Goal: Task Accomplishment & Management: Use online tool/utility

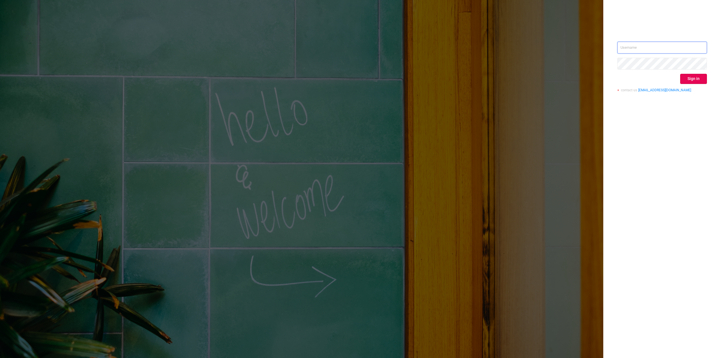
type input "[PERSON_NAME][EMAIL_ADDRESS][DOMAIN_NAME]"
drag, startPoint x: 662, startPoint y: 117, endPoint x: 691, endPoint y: 80, distance: 46.7
click at [662, 116] on div "[PERSON_NAME][EMAIL_ADDRESS][DOMAIN_NAME] Sign in contact us [EMAIL_ADDRESS][DO…" at bounding box center [662, 179] width 118 height 358
click at [692, 79] on button "Sign in" at bounding box center [693, 79] width 27 height 10
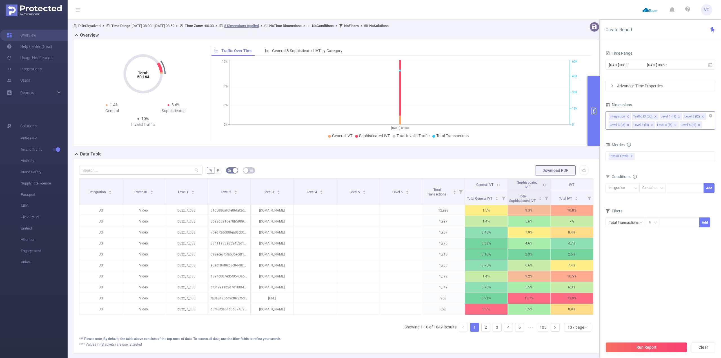
click at [626, 117] on icon "icon: close" at bounding box center [627, 116] width 3 height 3
click at [628, 116] on div "Traffic ID (tid)" at bounding box center [618, 116] width 19 height 7
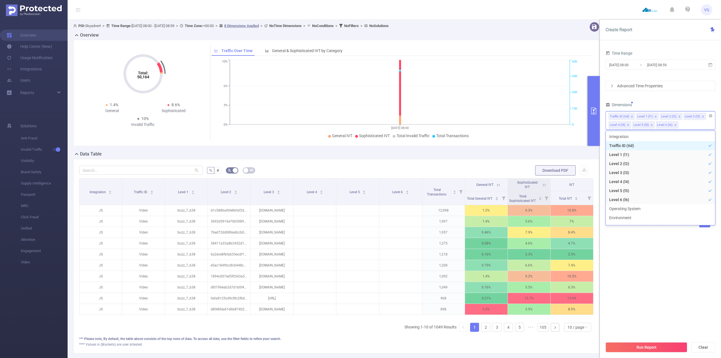
click at [631, 116] on icon "icon: close" at bounding box center [631, 116] width 3 height 3
click at [631, 116] on div "Level 1 (l1) Level 2 (l2) Level 3 (l3) Level 4 (l4) Level 5 (l5) Level 6 (l6)" at bounding box center [660, 115] width 104 height 9
click at [627, 116] on icon "icon: close" at bounding box center [628, 116] width 2 height 2
click at [650, 116] on icon "icon: close" at bounding box center [651, 116] width 3 height 3
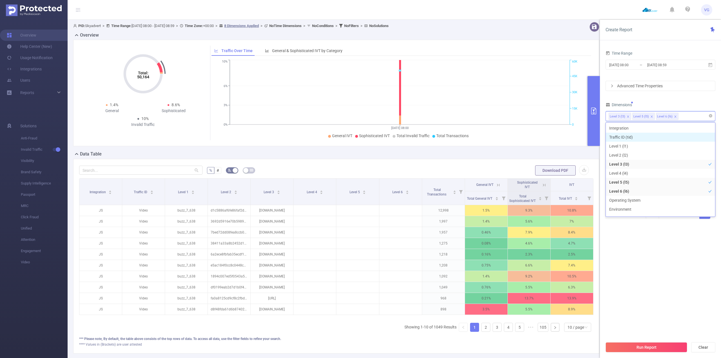
click at [650, 116] on icon "icon: close" at bounding box center [651, 116] width 3 height 3
click at [658, 98] on div "Time Range [DATE] 08:00 _ [DATE] 08:59 Advanced Time Properties Dimensions Leve…" at bounding box center [660, 137] width 110 height 177
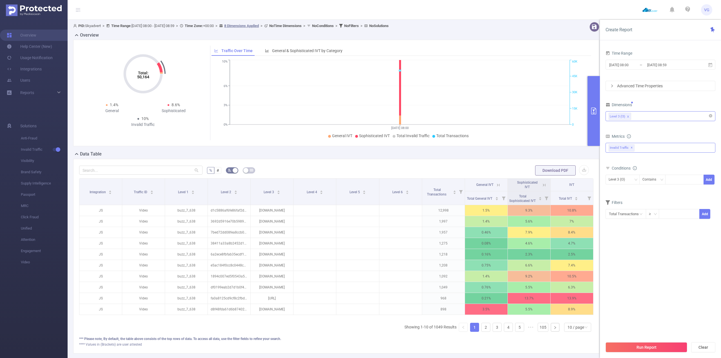
click at [640, 146] on div "Invalid Traffic ✕" at bounding box center [660, 148] width 110 height 10
click at [644, 150] on span "Anti-Fraud" at bounding box center [666, 150] width 96 height 8
click at [650, 137] on div "Metrics" at bounding box center [660, 136] width 110 height 9
drag, startPoint x: 675, startPoint y: 181, endPoint x: 680, endPoint y: 181, distance: 5.1
click at [675, 181] on div at bounding box center [684, 179] width 32 height 9
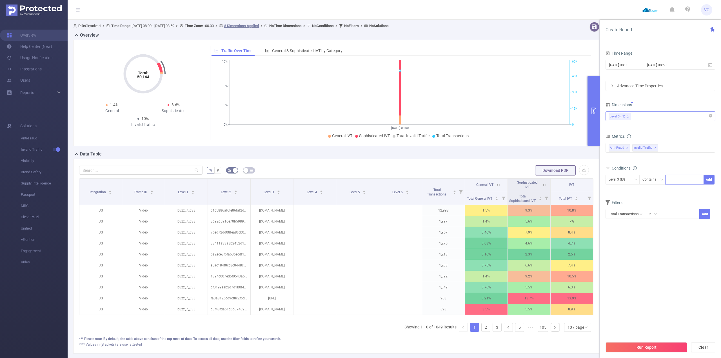
paste input "[DOMAIN_NAME]"
type input "[DOMAIN_NAME]"
click at [682, 191] on li "[DOMAIN_NAME]" at bounding box center [686, 191] width 43 height 9
click at [709, 180] on button "Add" at bounding box center [708, 180] width 11 height 10
click at [645, 348] on button "Run Report" at bounding box center [646, 347] width 82 height 10
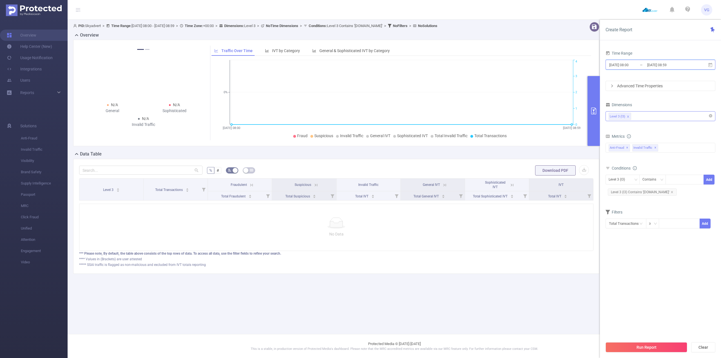
click at [712, 67] on icon at bounding box center [709, 64] width 5 height 5
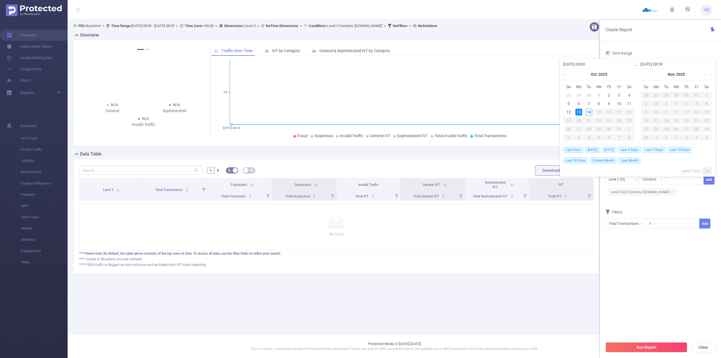
click at [609, 148] on span "[DATE]" at bounding box center [608, 150] width 14 height 6
type input "[DATE] 00:00"
type input "[DATE] 23:59"
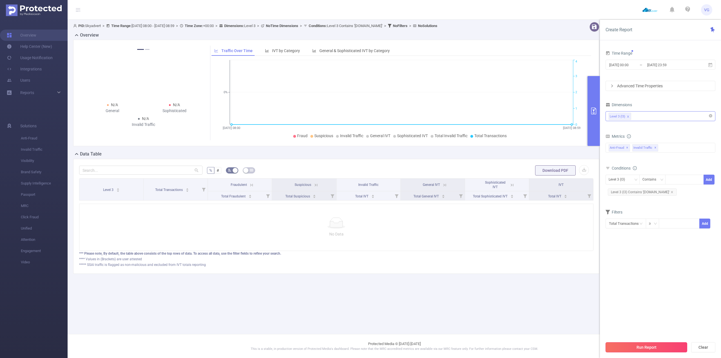
click at [639, 348] on button "Run Report" at bounding box center [646, 347] width 82 height 10
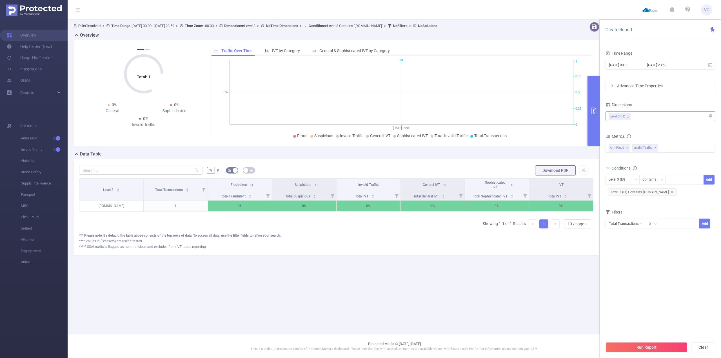
scroll to position [0, 1]
click at [410, 266] on div "PID: Skyadvert > Time Range: [DATE] 00:00 - [DATE] 23:59 > Time Zone: +00:00 > …" at bounding box center [339, 143] width 542 height 247
